Goal: Transaction & Acquisition: Purchase product/service

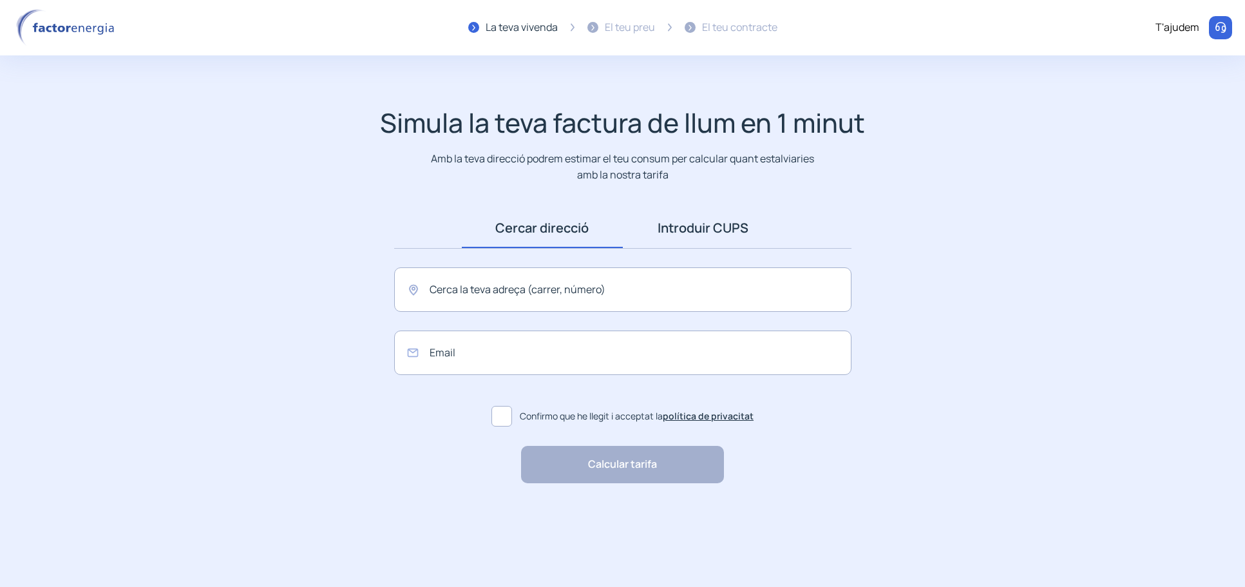
click at [725, 230] on link "Introduir CUPS" at bounding box center [703, 228] width 161 height 40
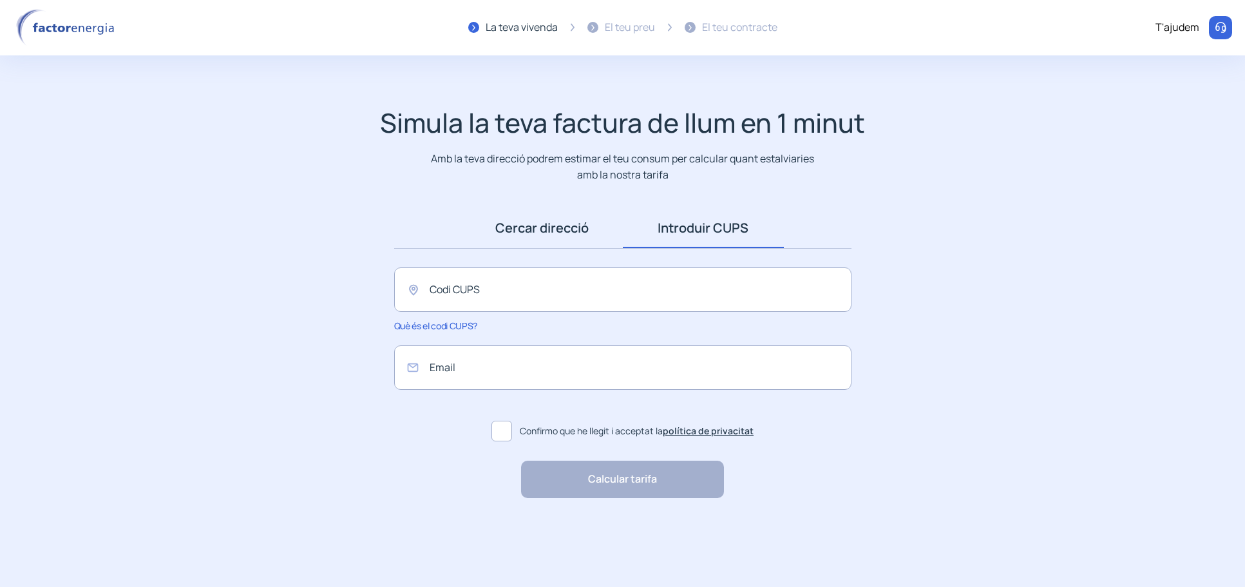
click at [584, 222] on link "Cercar direcció" at bounding box center [542, 228] width 161 height 40
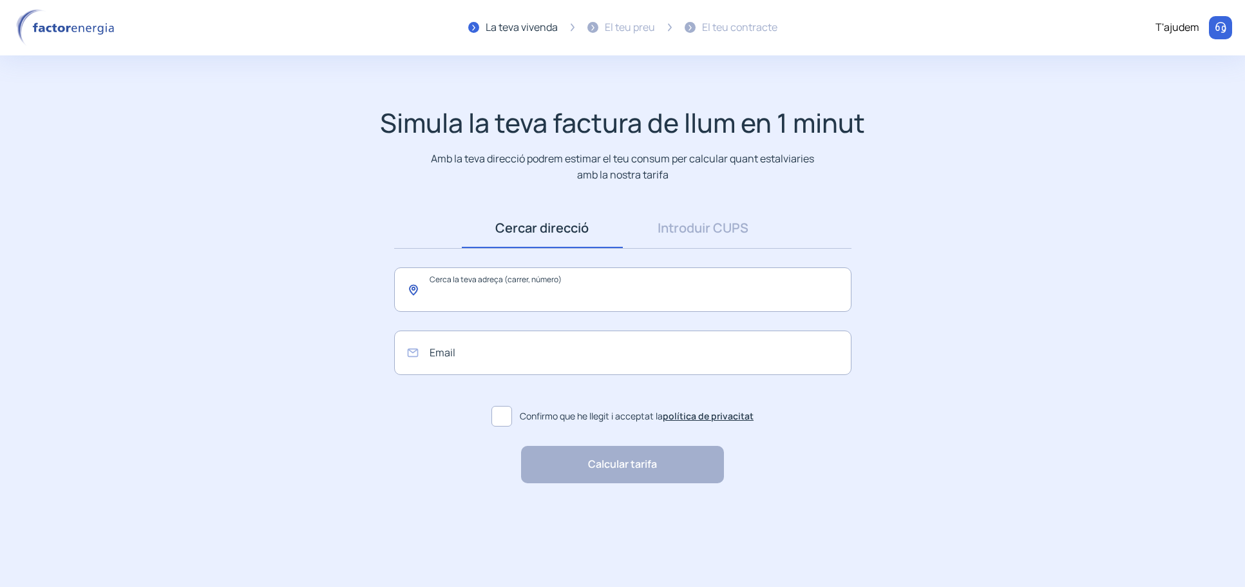
click at [510, 301] on input "text" at bounding box center [622, 289] width 457 height 44
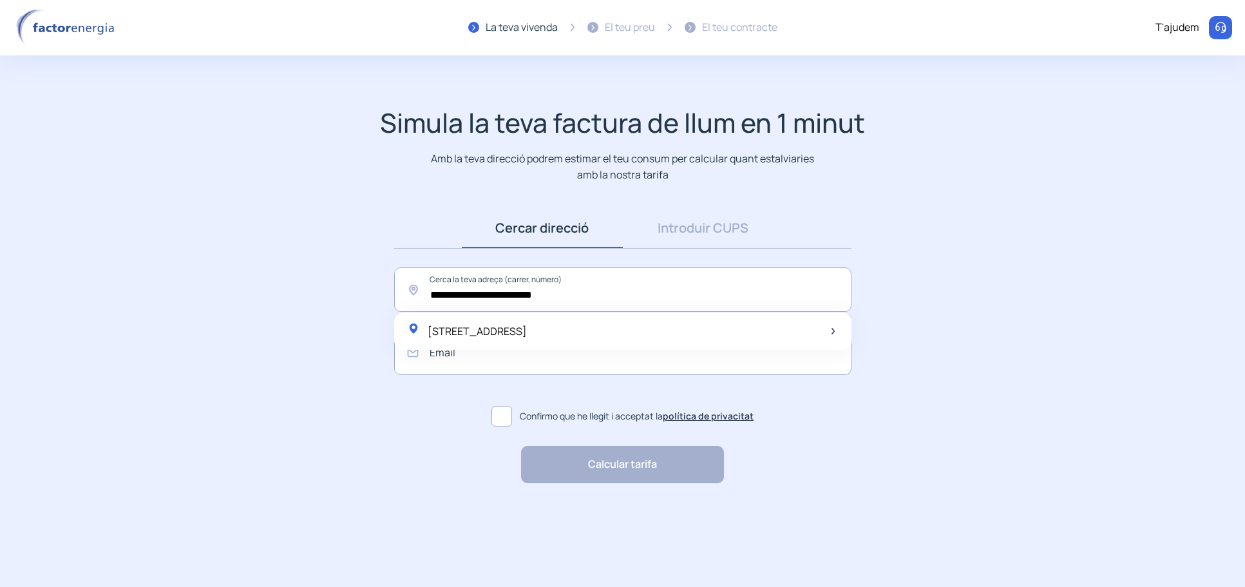
click at [527, 324] on div "[STREET_ADDRESS]" at bounding box center [467, 331] width 120 height 18
type input "**********"
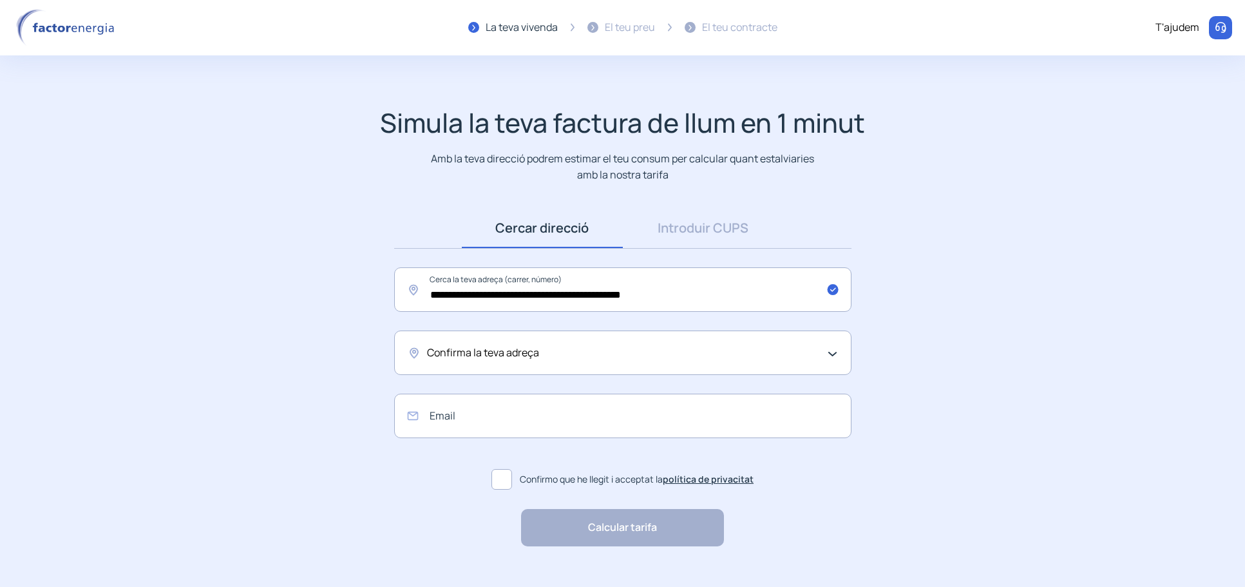
click at [577, 351] on div "Confirma la teva adreça" at bounding box center [619, 353] width 385 height 17
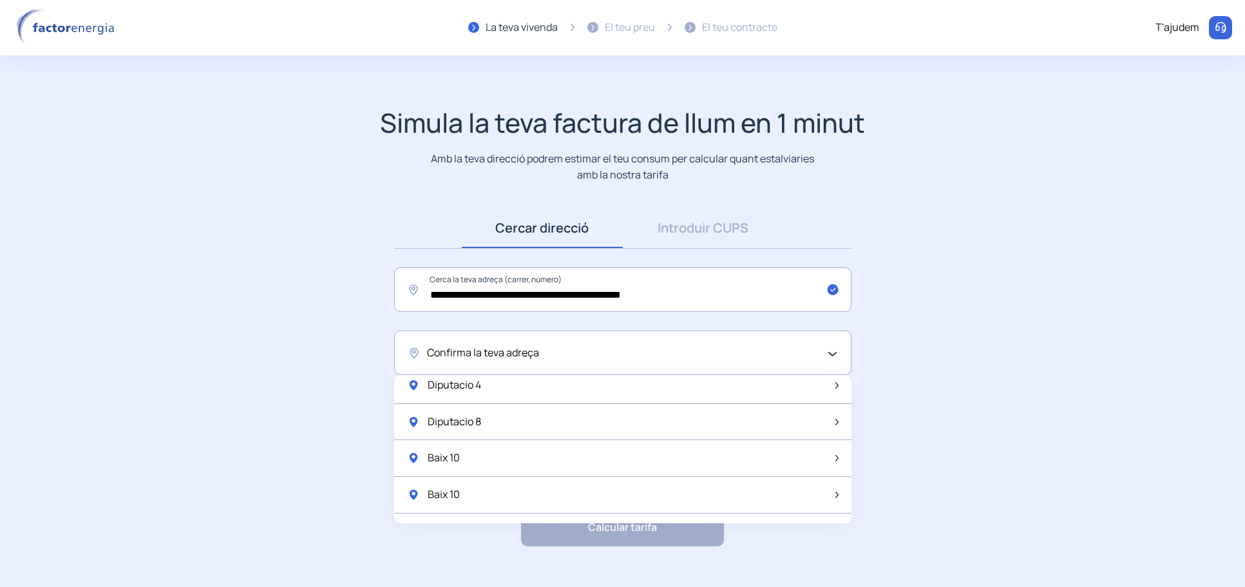
scroll to position [193, 0]
click at [605, 445] on div "Diputacio 4" at bounding box center [622, 455] width 457 height 37
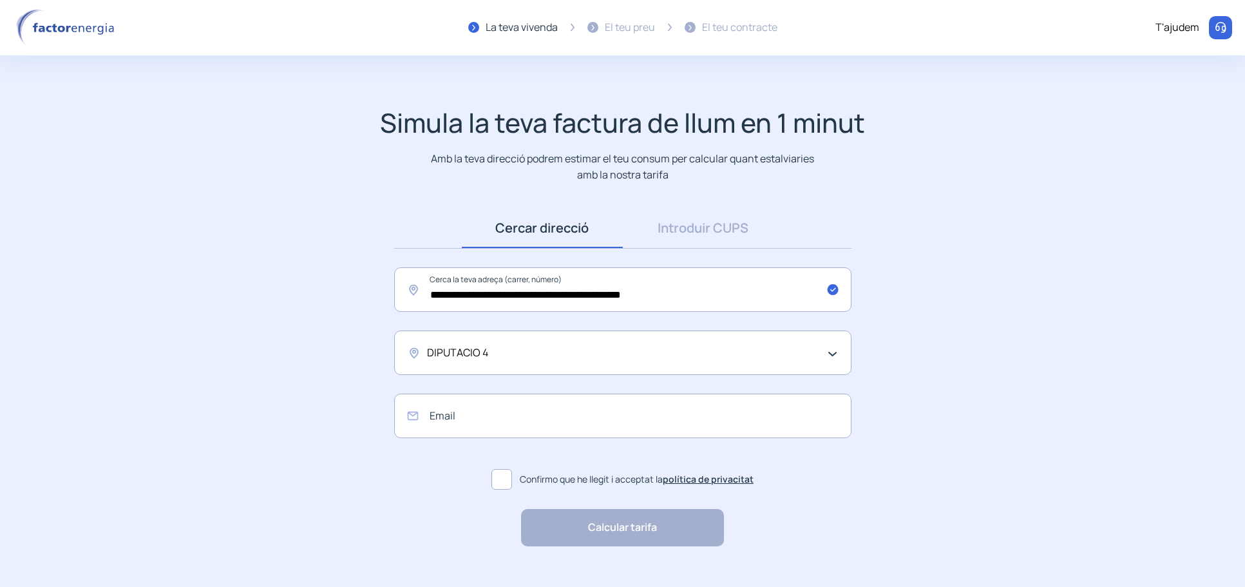
click at [504, 478] on span at bounding box center [502, 479] width 21 height 21
click at [495, 409] on input "email" at bounding box center [622, 416] width 457 height 44
type input "*"
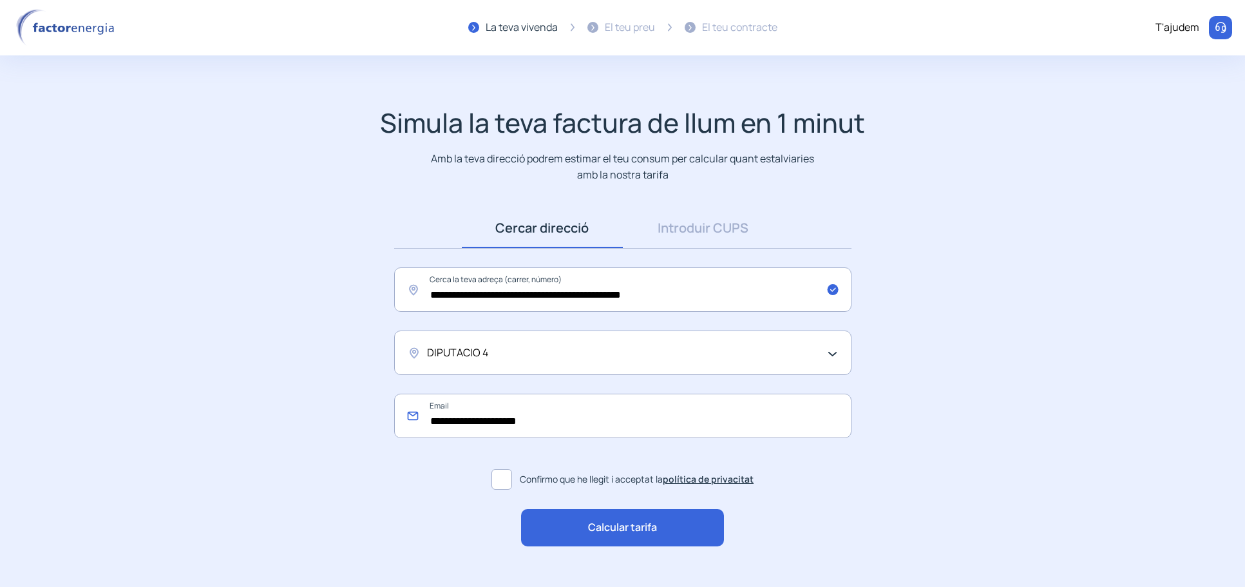
type input "**********"
click at [618, 528] on span "Calcular tarifa" at bounding box center [622, 527] width 69 height 17
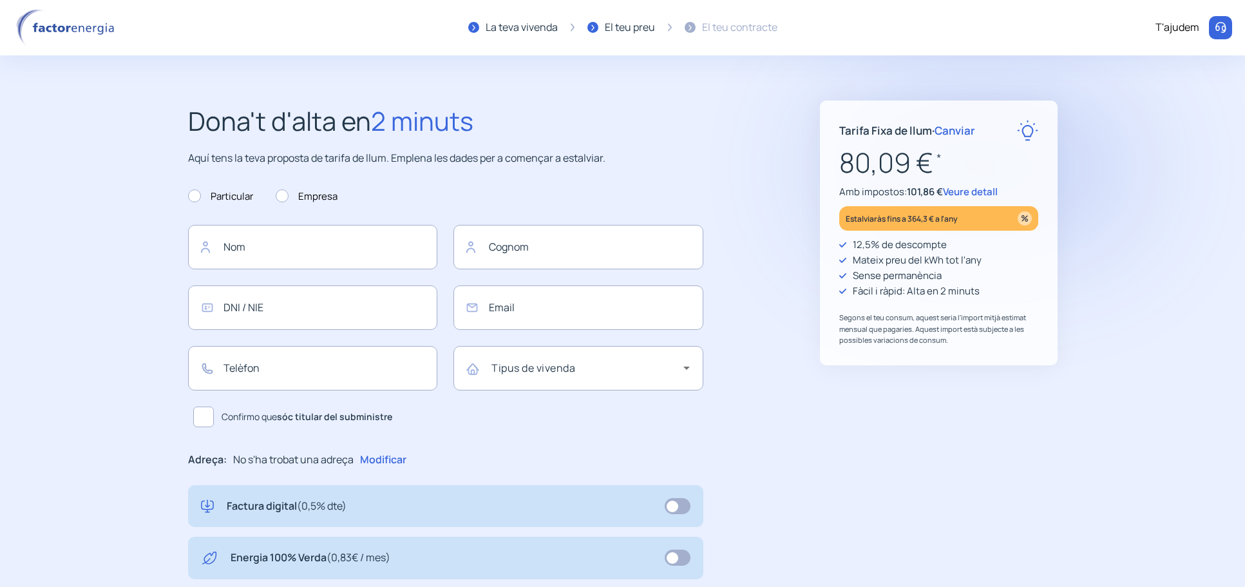
type input "**********"
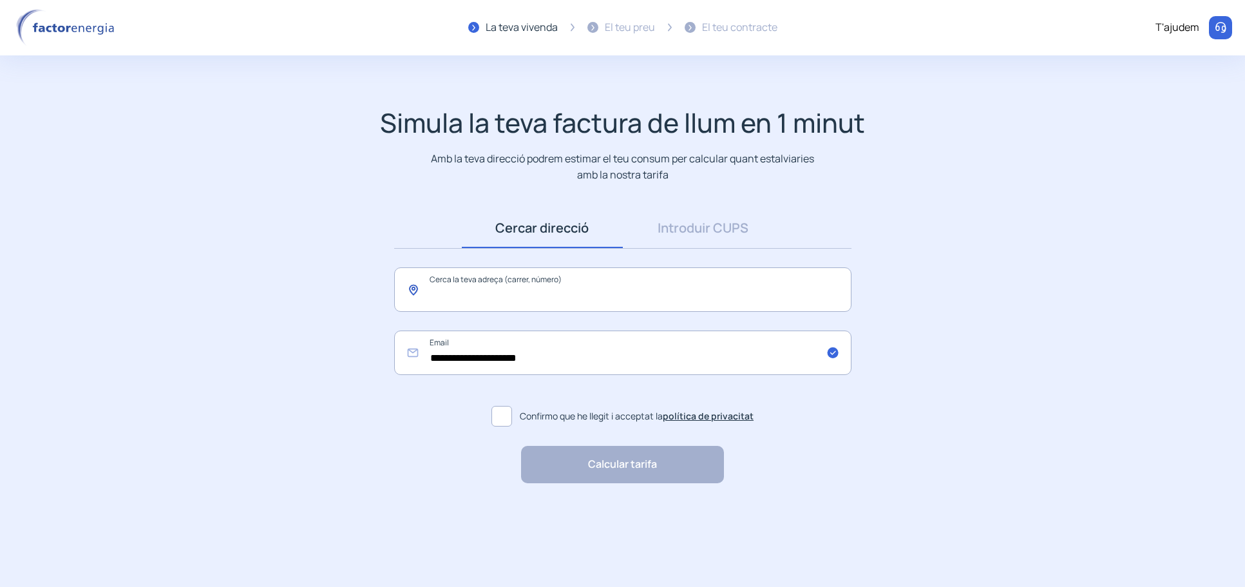
click at [678, 285] on input "text" at bounding box center [622, 289] width 457 height 44
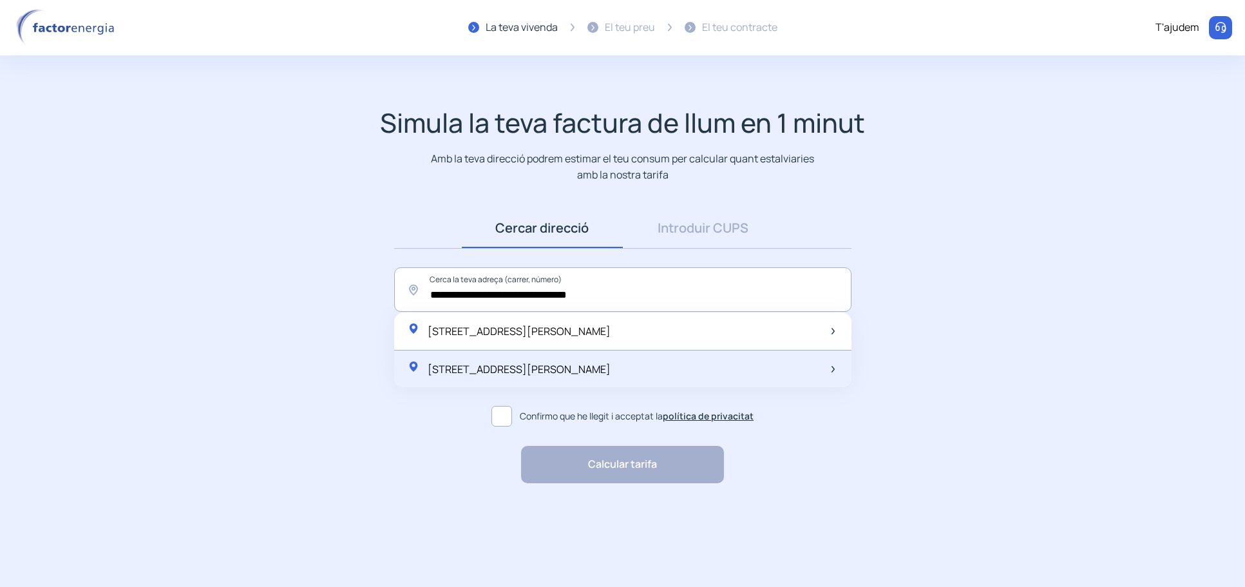
click at [611, 377] on div "[STREET_ADDRESS][PERSON_NAME]" at bounding box center [509, 369] width 204 height 18
type input "**********"
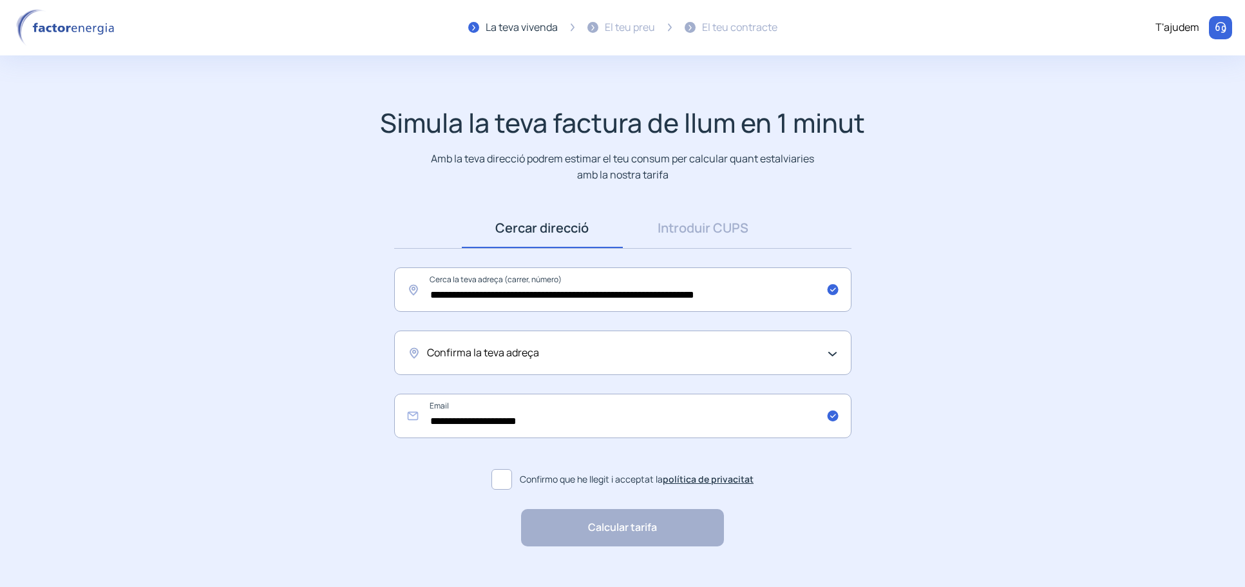
click at [625, 352] on div "Confirma la teva adreça" at bounding box center [619, 353] width 385 height 17
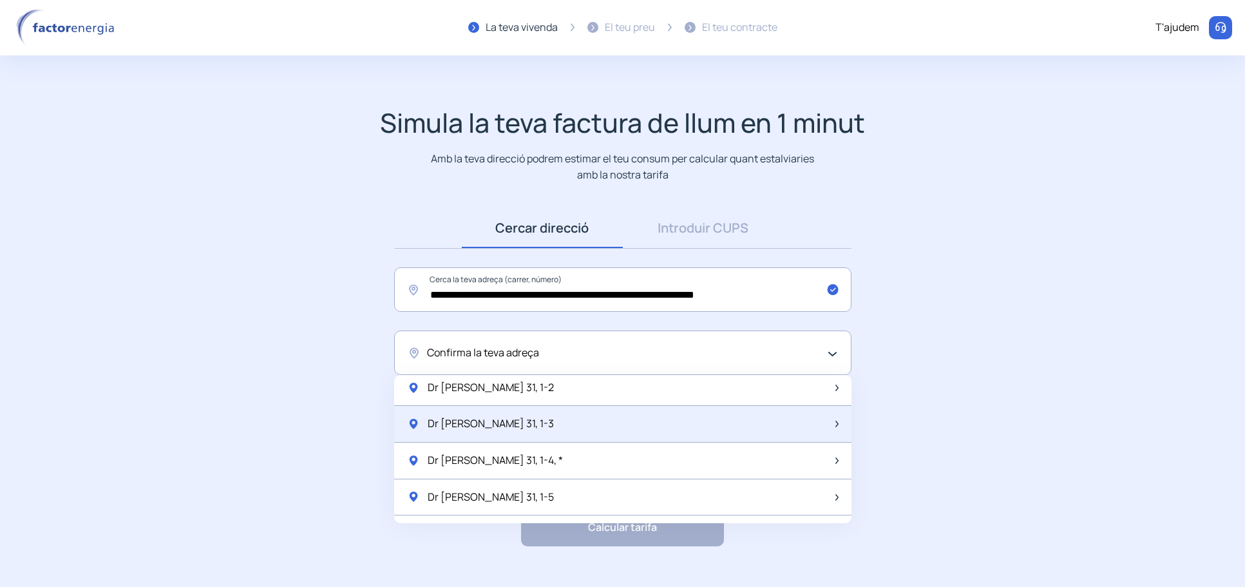
scroll to position [64, 0]
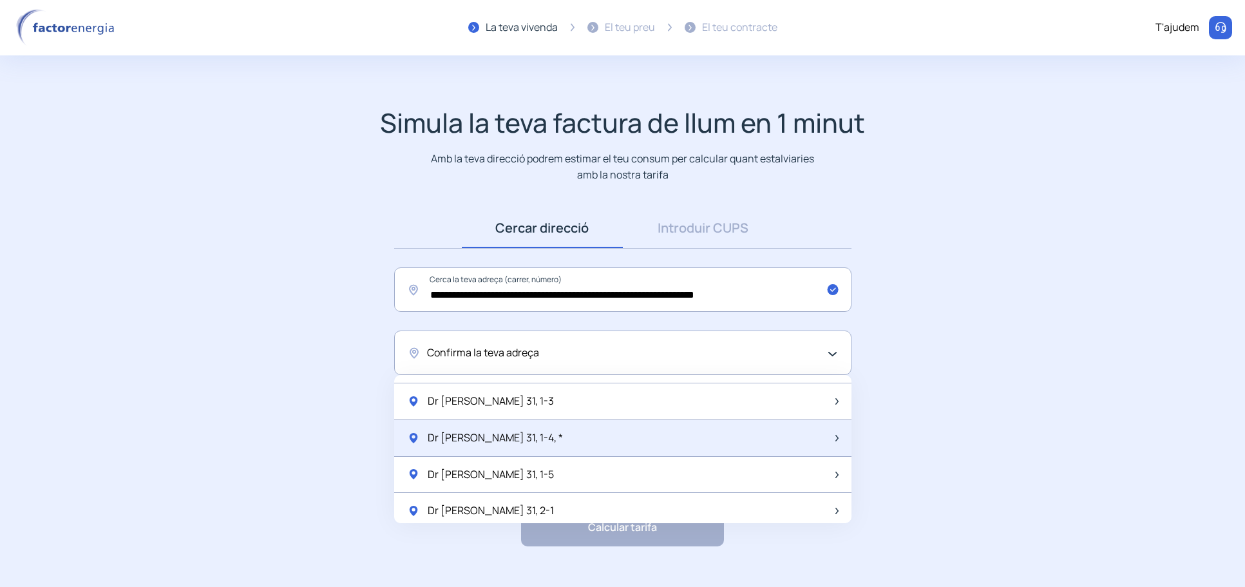
click at [593, 437] on div "Dr [PERSON_NAME] 31, 1-4, *" at bounding box center [622, 438] width 457 height 37
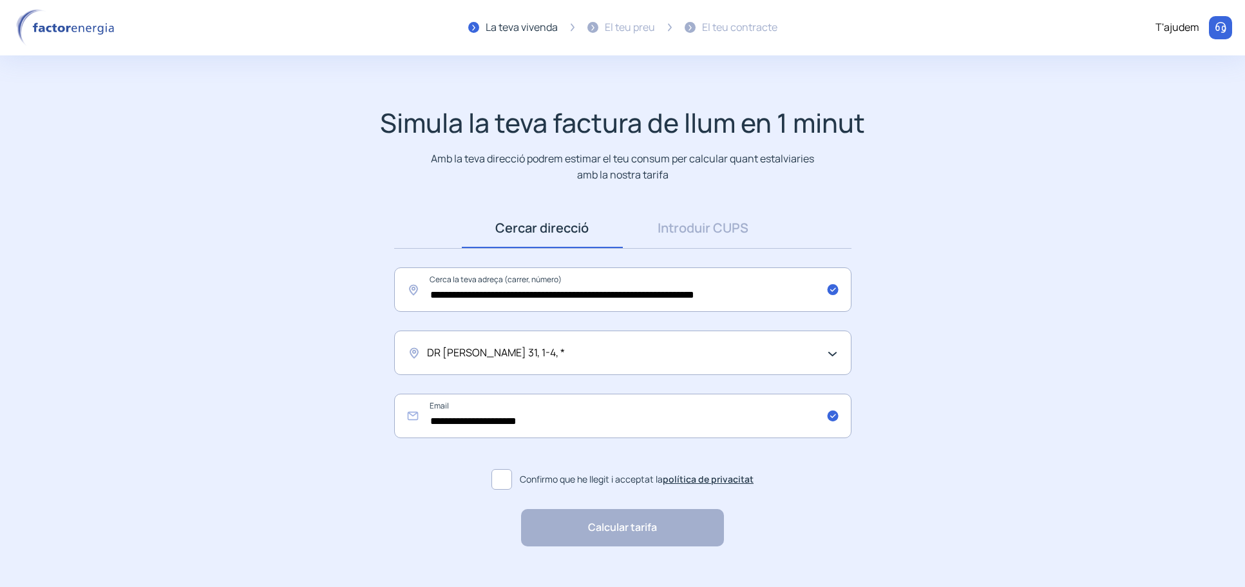
drag, startPoint x: 504, startPoint y: 479, endPoint x: 539, endPoint y: 501, distance: 40.8
click at [506, 480] on span at bounding box center [502, 479] width 21 height 21
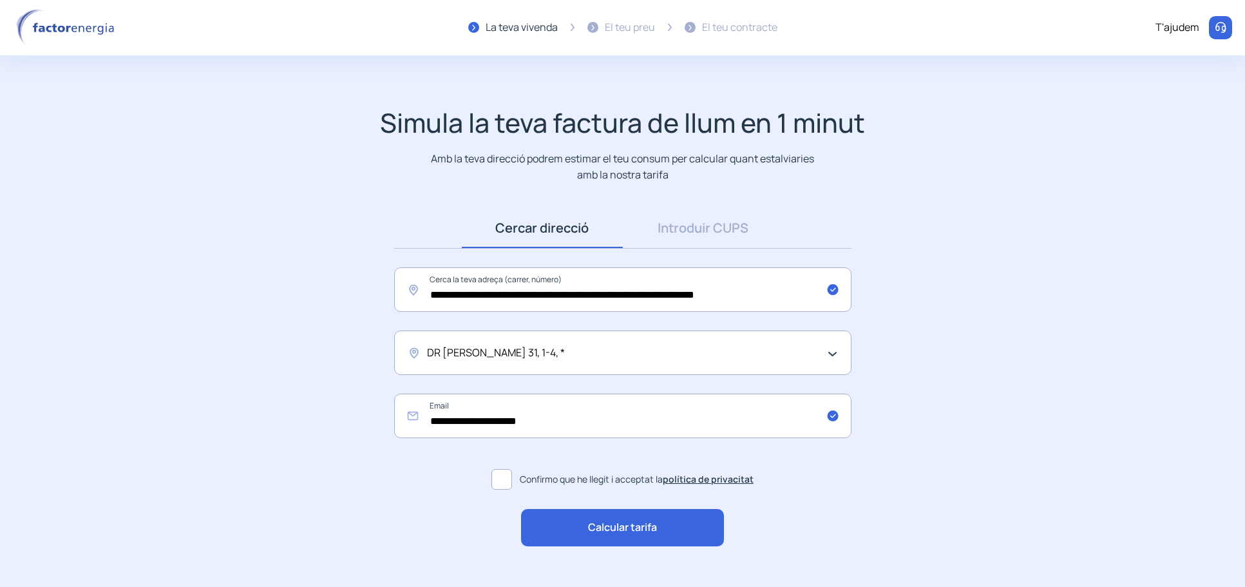
click at [614, 525] on span "Calcular tarifa" at bounding box center [622, 527] width 69 height 17
